Goal: Task Accomplishment & Management: Manage account settings

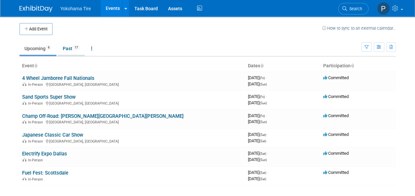
click at [60, 46] on link "Past 17" at bounding box center [71, 48] width 27 height 13
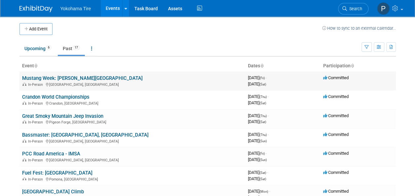
click at [69, 79] on link "Mustang Week: [PERSON_NAME][GEOGRAPHIC_DATA]" at bounding box center [82, 78] width 120 height 6
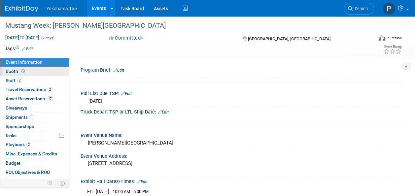
click at [34, 72] on link "Booth" at bounding box center [34, 71] width 69 height 9
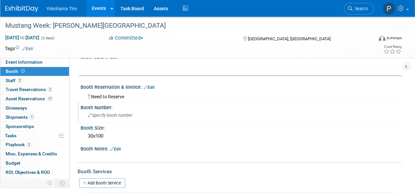
scroll to position [66, 0]
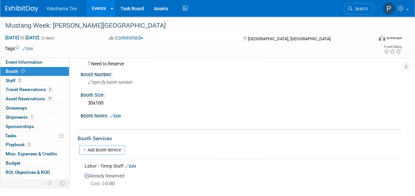
click at [131, 166] on link "Edit" at bounding box center [130, 166] width 11 height 5
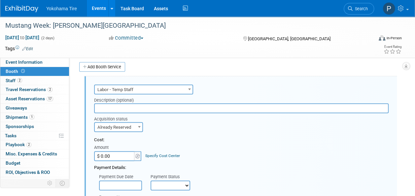
scroll to position [0, 0]
click at [123, 152] on input "$ 0.00" at bounding box center [114, 156] width 41 height 10
type input "$ 2,049.16"
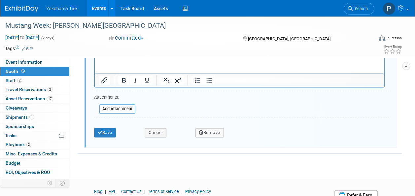
scroll to position [384, 0]
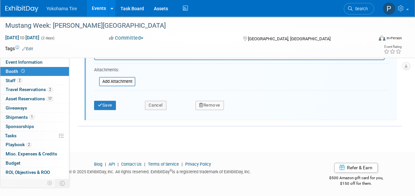
click at [107, 109] on div "Save Cancel Remove" at bounding box center [241, 103] width 294 height 20
click at [106, 103] on button "Save" at bounding box center [105, 105] width 22 height 9
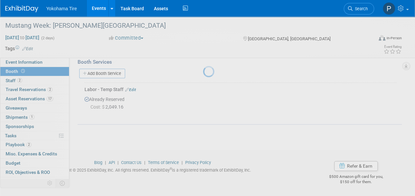
scroll to position [142, 0]
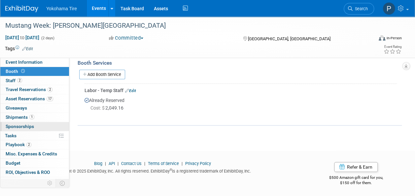
click at [21, 125] on span "Sponsorships 0" at bounding box center [20, 126] width 28 height 5
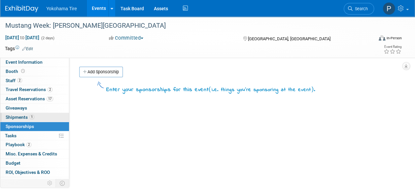
click at [19, 119] on span "Shipments 1" at bounding box center [20, 117] width 29 height 5
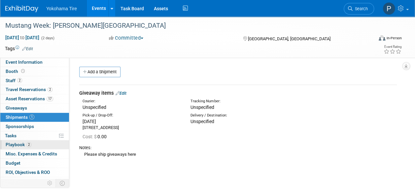
click at [21, 143] on span "Playbook 2" at bounding box center [19, 144] width 26 height 5
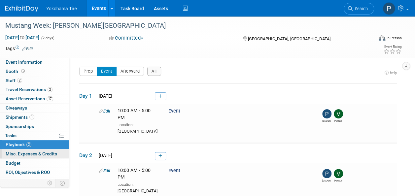
click at [19, 156] on link "0 Misc. Expenses & Credits 0" at bounding box center [34, 154] width 69 height 9
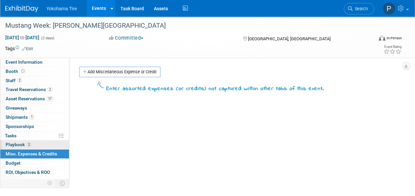
click at [26, 140] on link "2 Playbook 2" at bounding box center [34, 144] width 69 height 9
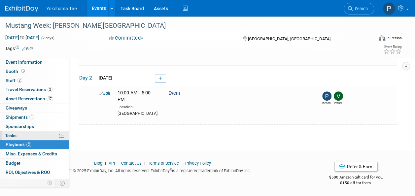
click at [28, 133] on link "0% Tasks 0%" at bounding box center [34, 135] width 69 height 9
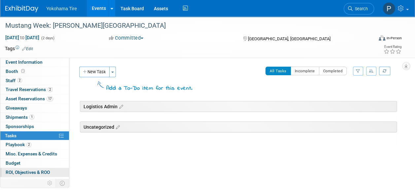
click at [34, 171] on span "ROI, Objectives & ROO 0" at bounding box center [28, 172] width 44 height 5
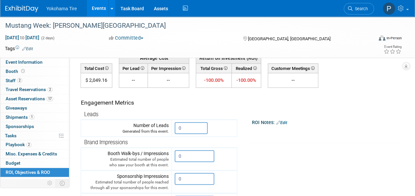
scroll to position [66, 0]
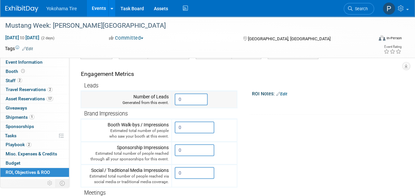
click at [194, 98] on input "0" at bounding box center [191, 99] width 33 height 12
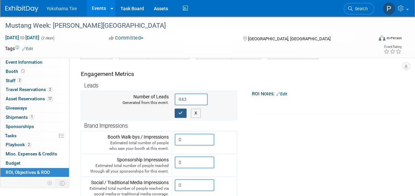
type input "943"
click at [181, 117] on td "943 X" at bounding box center [204, 105] width 65 height 29
click at [181, 113] on icon "button" at bounding box center [180, 113] width 5 height 4
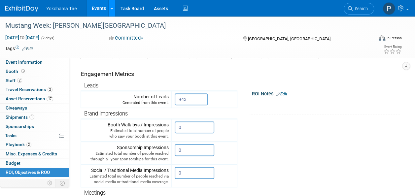
click at [112, 8] on icon at bounding box center [112, 9] width 3 height 4
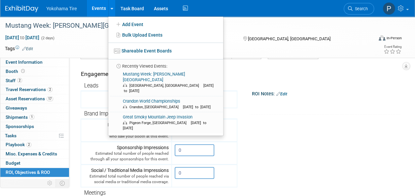
click at [28, 11] on img at bounding box center [21, 9] width 33 height 7
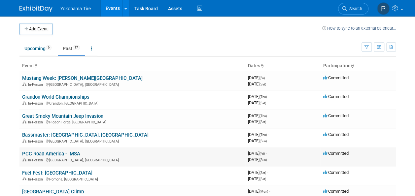
click at [64, 153] on link "PCC Road America - IMSA" at bounding box center [51, 154] width 58 height 6
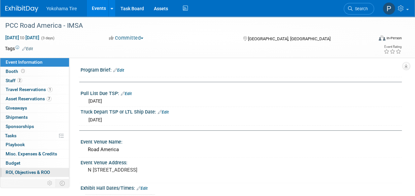
click at [42, 171] on span "ROI, Objectives & ROO 0" at bounding box center [28, 172] width 44 height 5
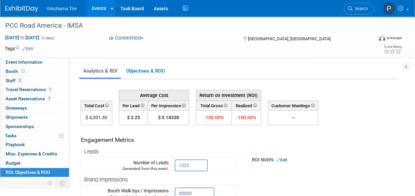
click at [62, 13] on ul "Yokohama Tire Events Add Event Bulk Upload Events Shareable Event Boards Recent…" at bounding box center [117, 8] width 143 height 17
click at [21, 5] on link at bounding box center [25, 5] width 41 height 5
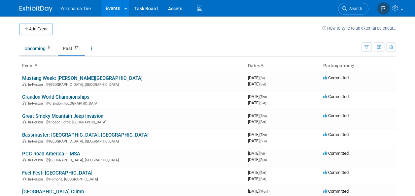
click at [37, 51] on link "Upcoming 6" at bounding box center [37, 48] width 37 height 13
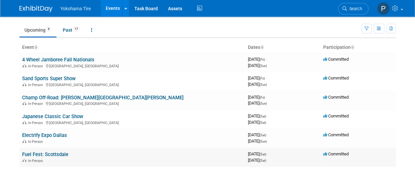
scroll to position [33, 0]
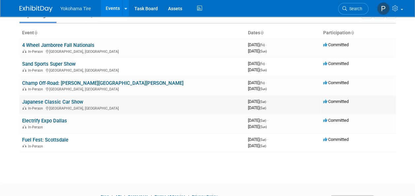
click at [63, 103] on link "Japanese Classic Car Show" at bounding box center [52, 102] width 61 height 6
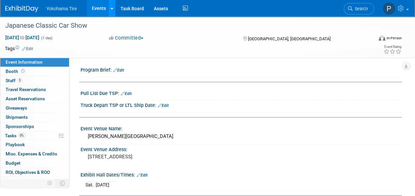
click at [111, 8] on icon at bounding box center [112, 9] width 3 height 4
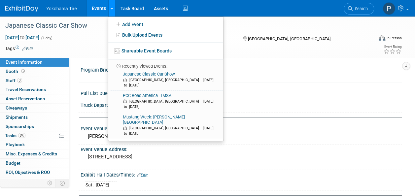
click at [111, 8] on icon at bounding box center [112, 9] width 3 height 4
